Goal: Information Seeking & Learning: Learn about a topic

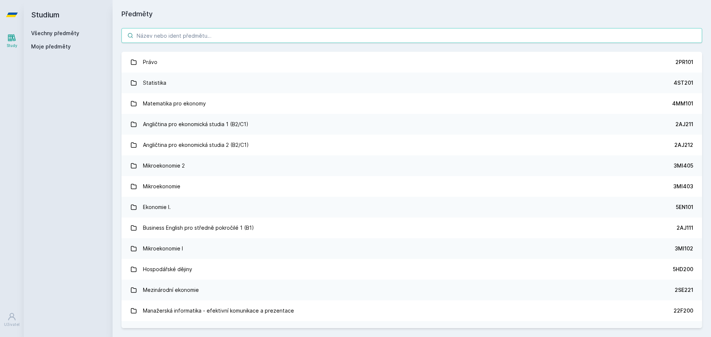
click at [263, 34] on input "search" at bounding box center [412, 35] width 581 height 15
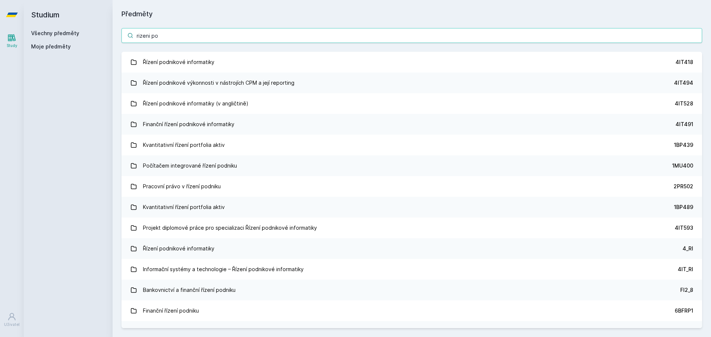
type input "rizeni po"
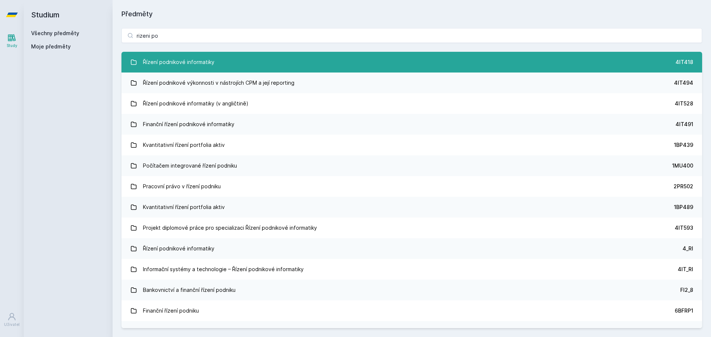
click at [203, 62] on div "Řízení podnikové informatiky" at bounding box center [179, 62] width 72 height 15
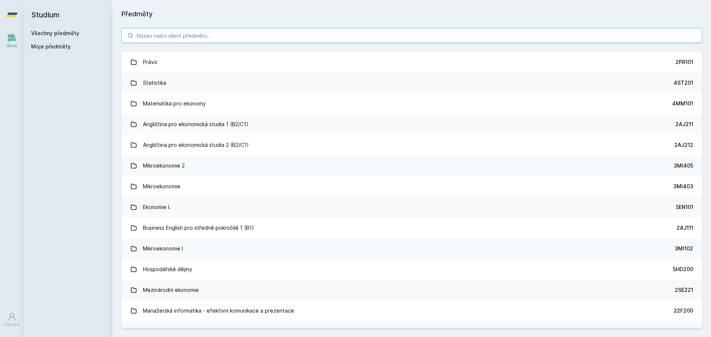
click at [171, 33] on input "search" at bounding box center [412, 35] width 581 height 15
click at [290, 37] on input "search" at bounding box center [412, 35] width 581 height 15
paste input "Řízení podnikové informatiky"
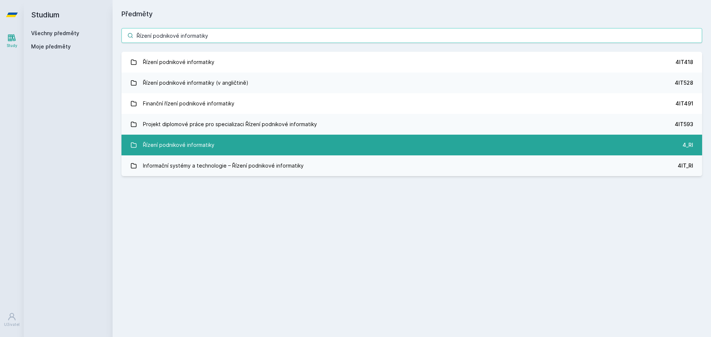
type input "Řízení podnikové informatiky"
click at [249, 144] on link "Řízení podnikové informatiky 4_RI" at bounding box center [412, 145] width 581 height 21
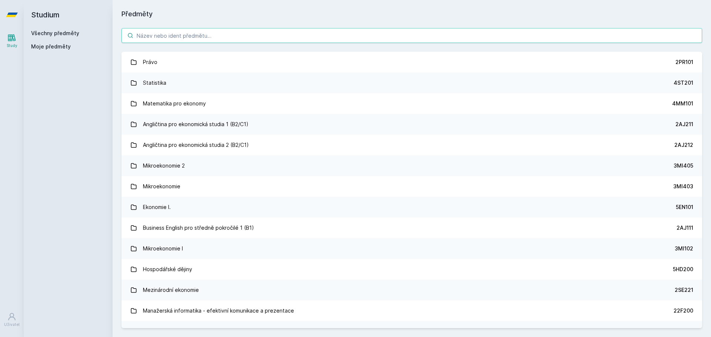
click at [168, 37] on input "search" at bounding box center [412, 35] width 581 height 15
paste input "Řízení podnikové informatiky"
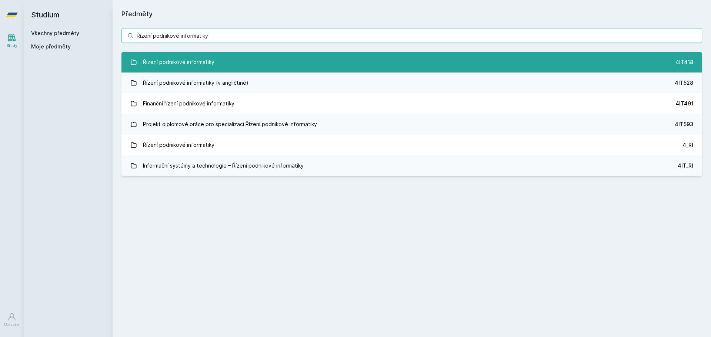
type input "Řízení podnikové informatiky"
click at [187, 59] on div "Řízení podnikové informatiky" at bounding box center [179, 62] width 72 height 15
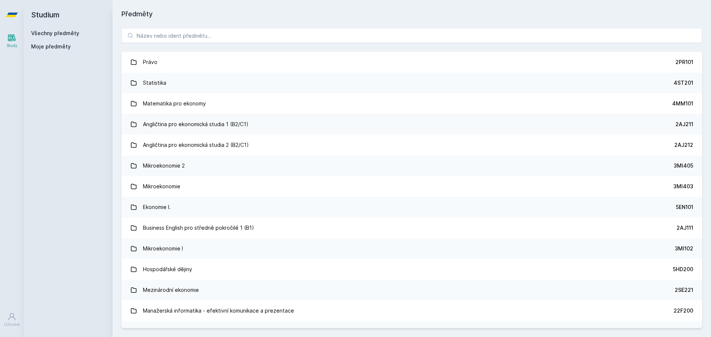
click at [52, 47] on span "Moje předměty" at bounding box center [51, 46] width 40 height 7
click at [64, 49] on span "Moje předměty" at bounding box center [51, 46] width 40 height 7
click at [333, 39] on input "search" at bounding box center [412, 35] width 581 height 15
paste input "Řízení podnikové informatiky"
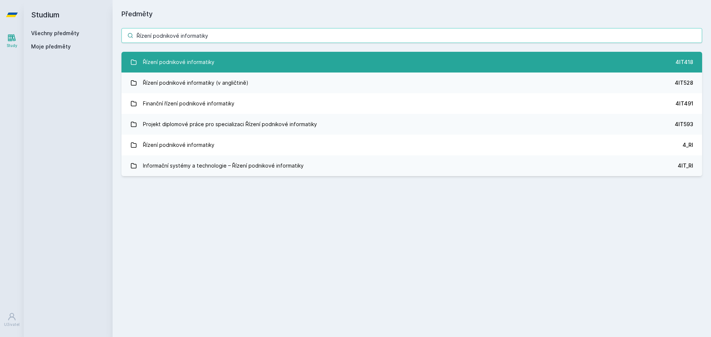
type input "Řízení podnikové informatiky"
click at [334, 60] on link "Řízení podnikové informatiky 4IT418" at bounding box center [412, 62] width 581 height 21
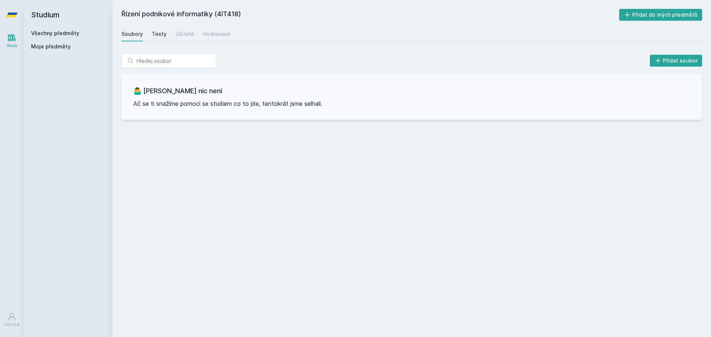
click at [155, 35] on div "Testy" at bounding box center [159, 33] width 15 height 7
click at [172, 35] on div "Soubory Testy Učitelé Hodnocení" at bounding box center [412, 34] width 581 height 15
click at [133, 35] on div "Soubory" at bounding box center [132, 33] width 21 height 7
drag, startPoint x: 218, startPoint y: 12, endPoint x: 237, endPoint y: 12, distance: 19.3
click at [237, 12] on h2 "Řízení podnikové informatiky (4IT418)" at bounding box center [371, 15] width 498 height 12
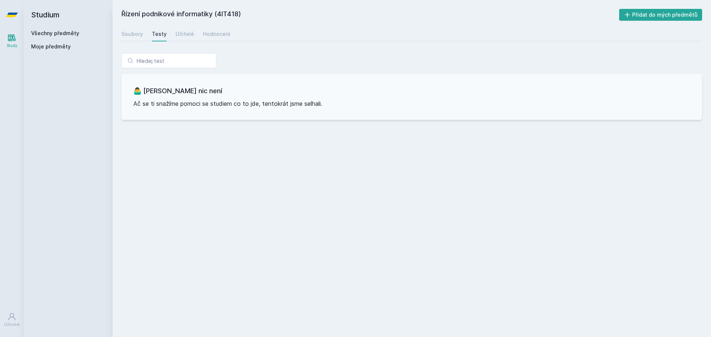
copy h2 "4IT418"
click at [72, 30] on link "Všechny předměty" at bounding box center [55, 33] width 48 height 6
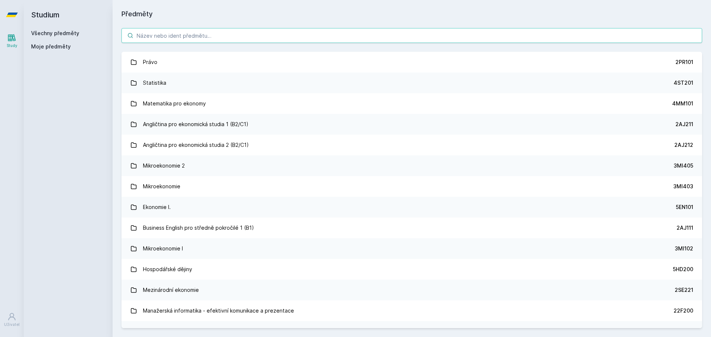
click at [191, 38] on input "search" at bounding box center [412, 35] width 581 height 15
paste input "4IT418"
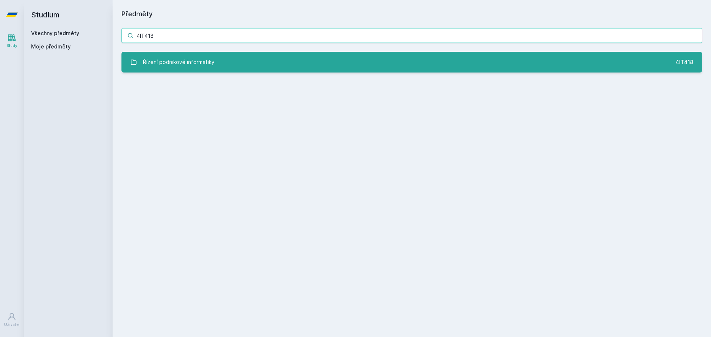
type input "4IT418"
click at [206, 58] on div "Řízení podnikové informatiky" at bounding box center [179, 62] width 72 height 15
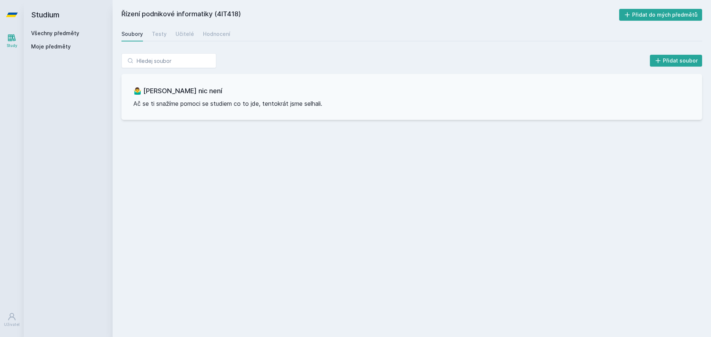
click at [74, 35] on link "Všechny předměty" at bounding box center [55, 33] width 48 height 6
